Goal: Navigation & Orientation: Find specific page/section

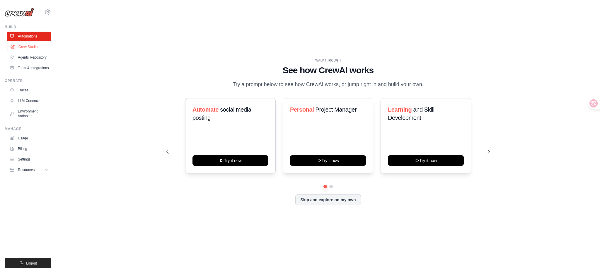
click at [40, 45] on link "Crew Studio" at bounding box center [30, 46] width 44 height 9
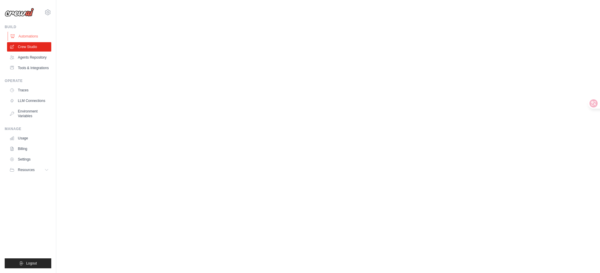
click at [33, 35] on link "Automations" at bounding box center [30, 36] width 44 height 9
click at [34, 54] on link "Agents Repository" at bounding box center [30, 57] width 44 height 9
